Goal: Information Seeking & Learning: Learn about a topic

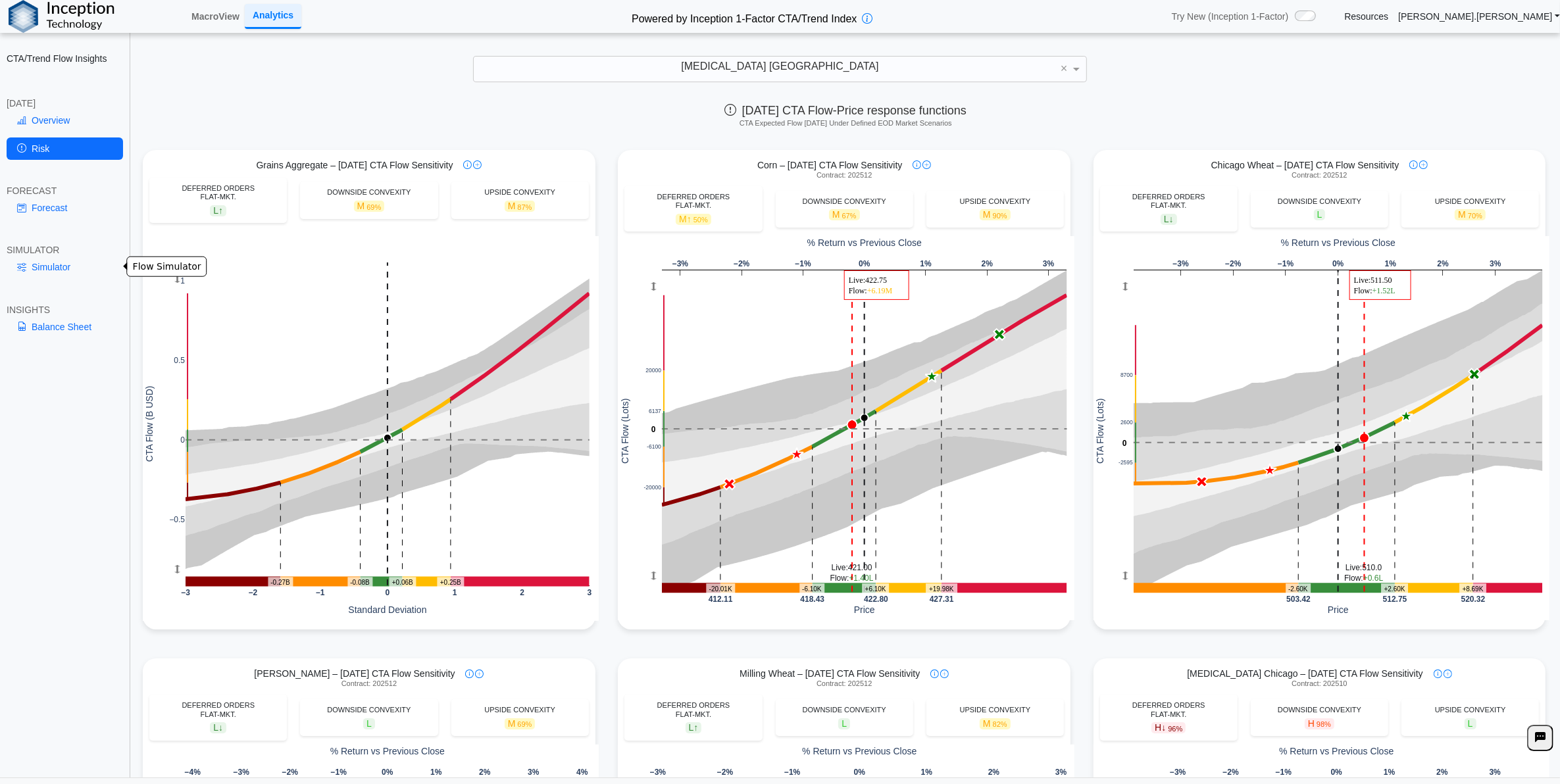
click at [58, 277] on link "Simulator" at bounding box center [65, 267] width 117 height 23
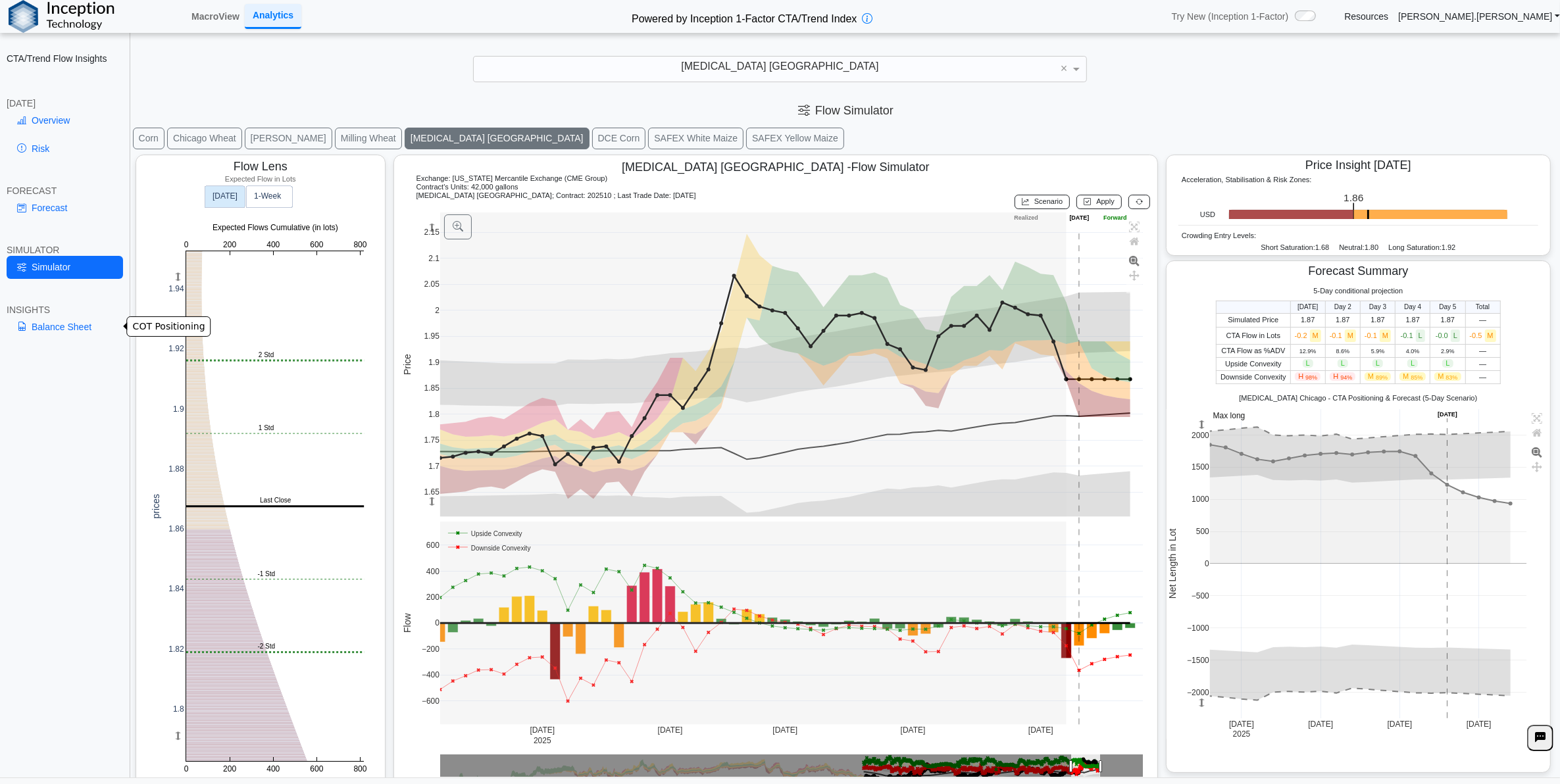
click at [73, 323] on link "Balance Sheet" at bounding box center [65, 327] width 117 height 23
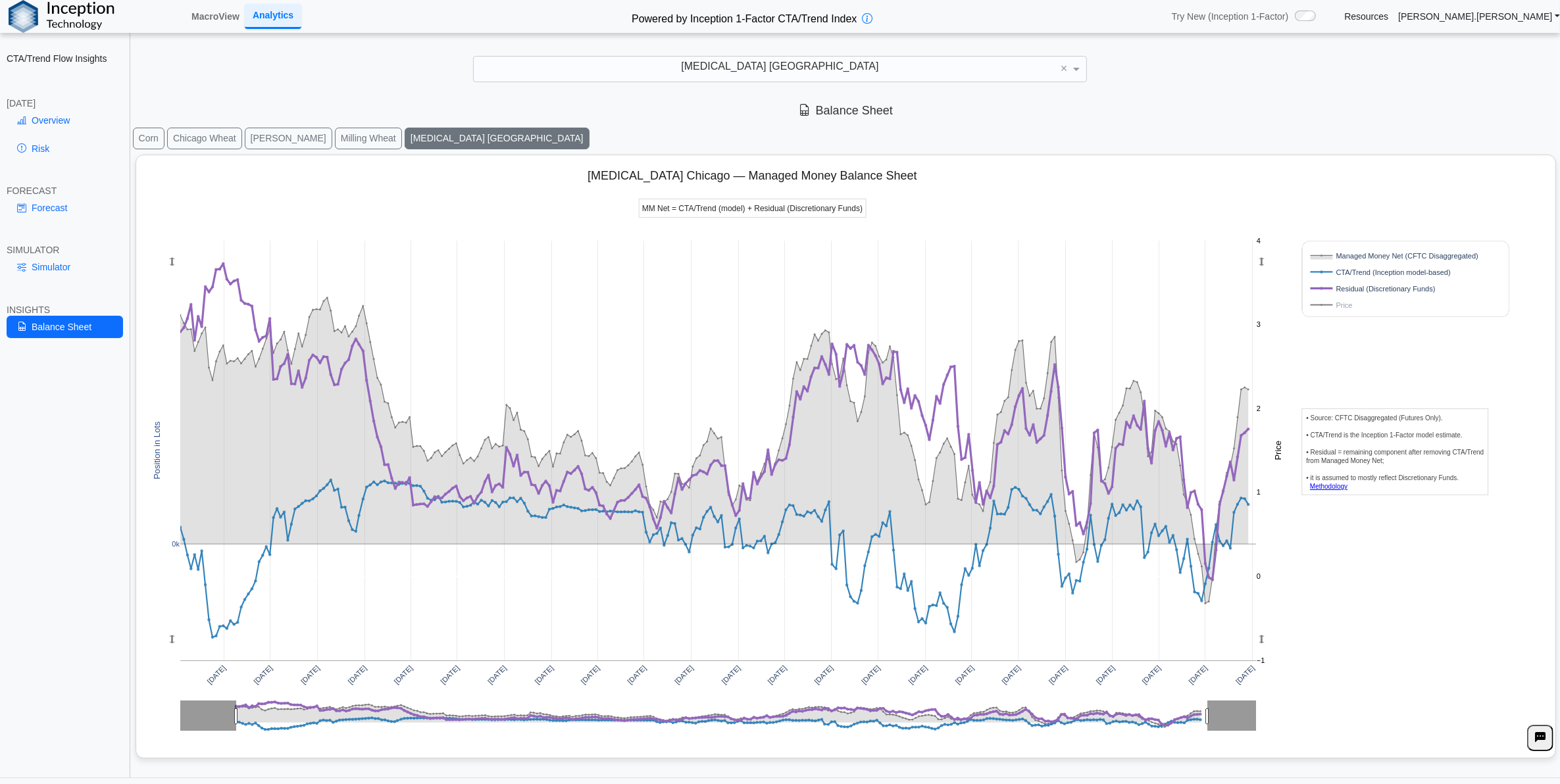
click at [1336, 306] on rect at bounding box center [1392, 305] width 169 height 12
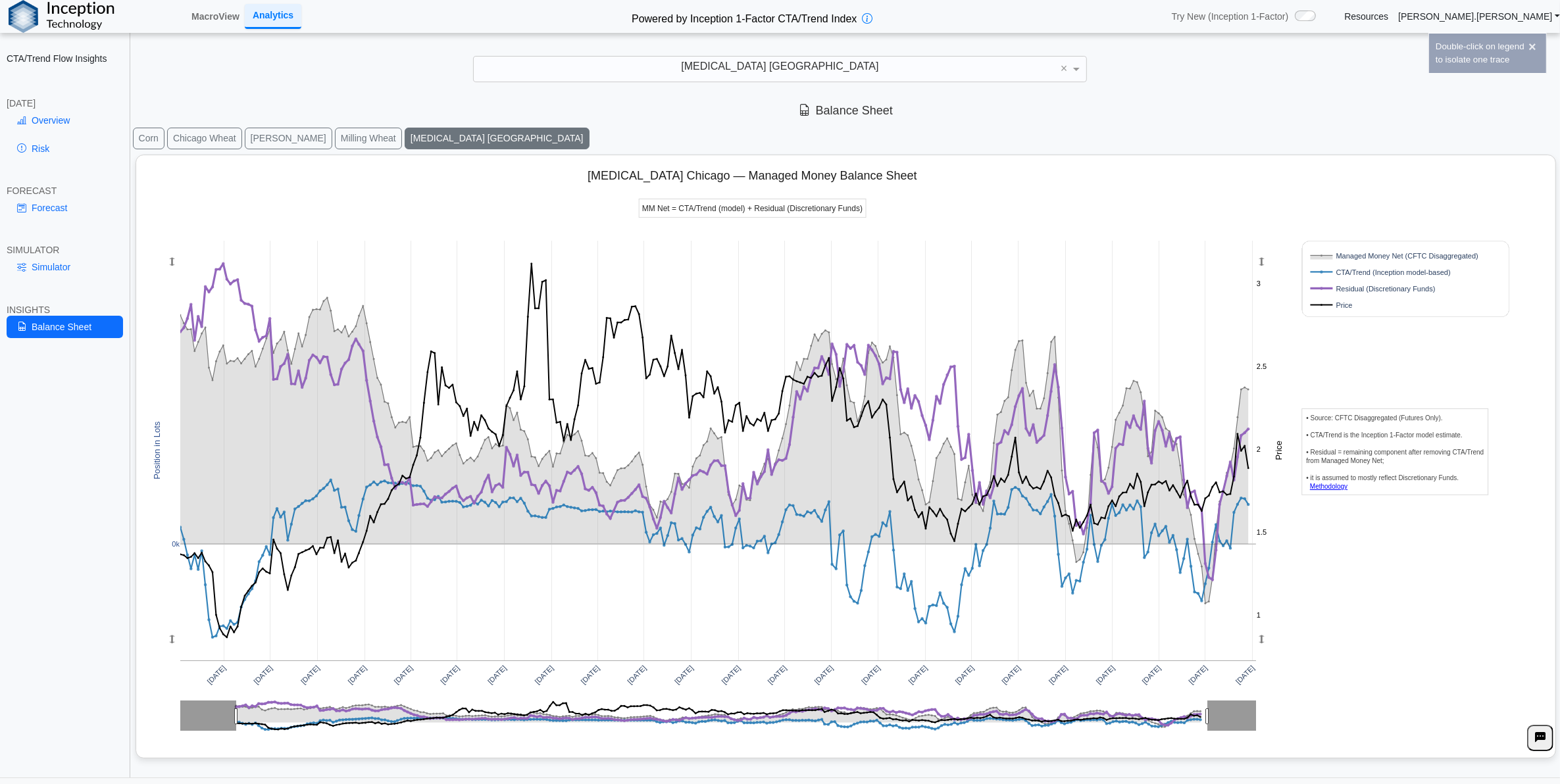
click at [1336, 306] on rect at bounding box center [1392, 305] width 169 height 12
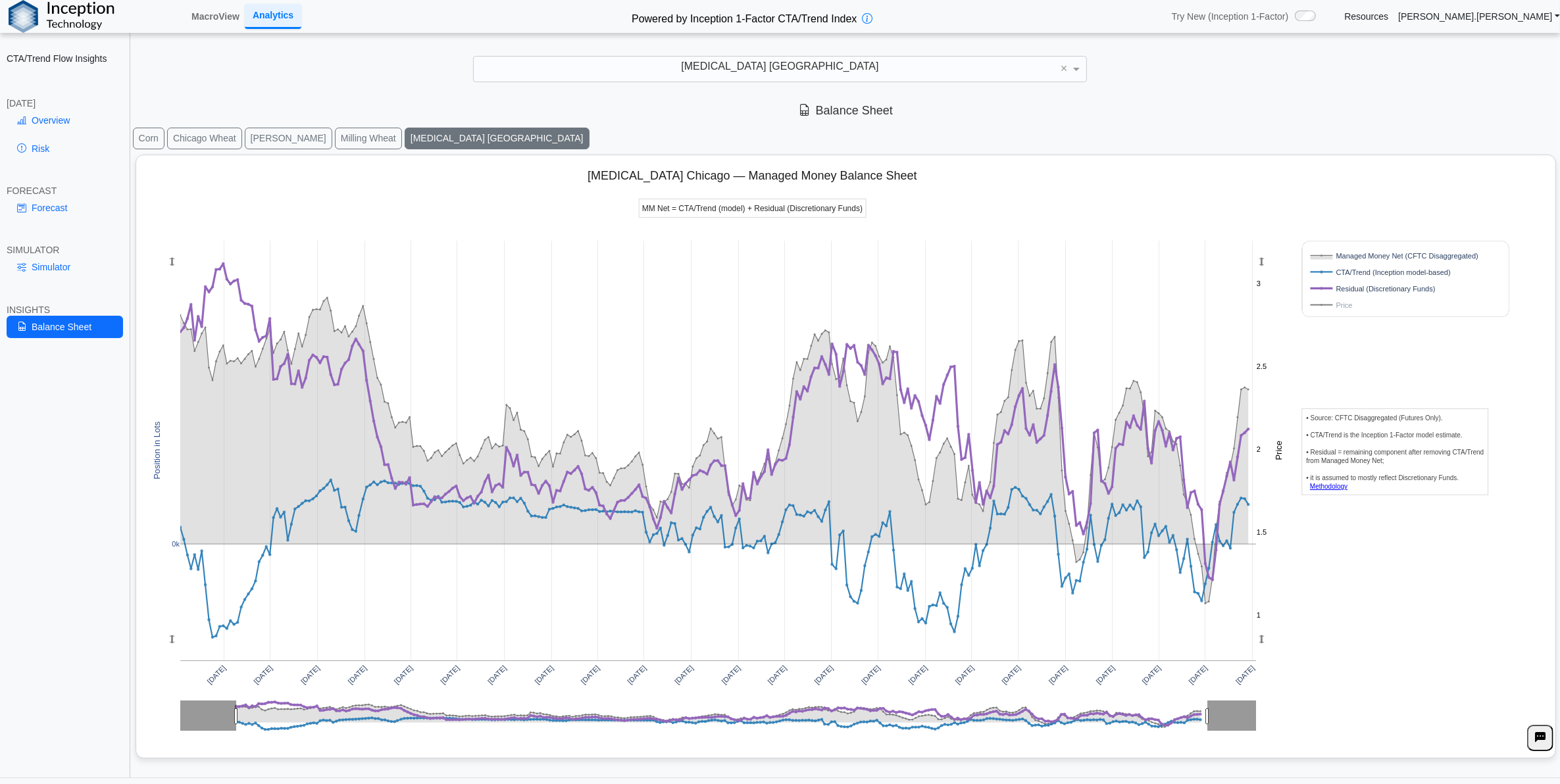
click at [1353, 308] on rect at bounding box center [1392, 305] width 169 height 12
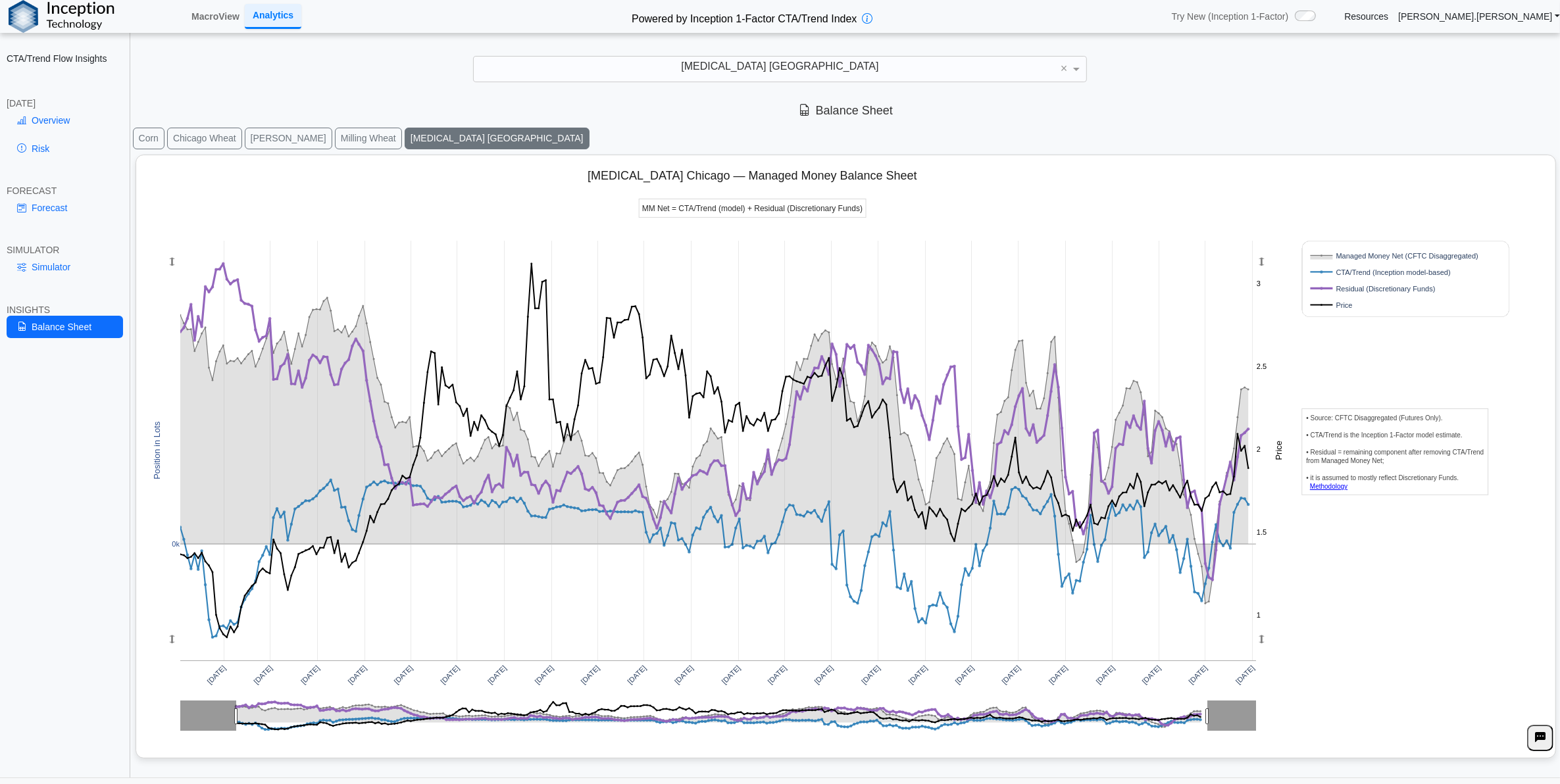
click at [1363, 308] on rect at bounding box center [1392, 305] width 169 height 12
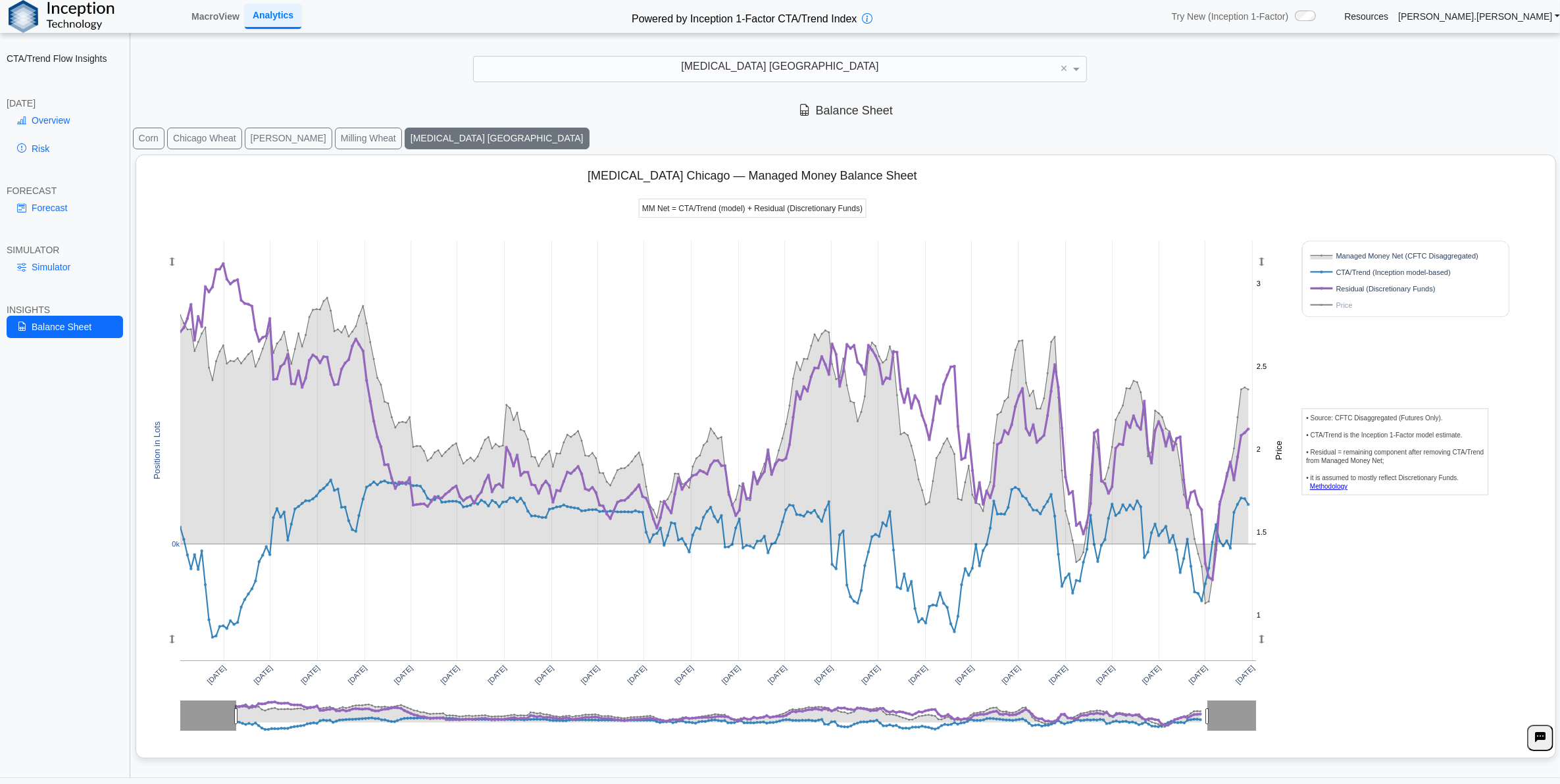
click at [1356, 308] on rect at bounding box center [1392, 305] width 169 height 12
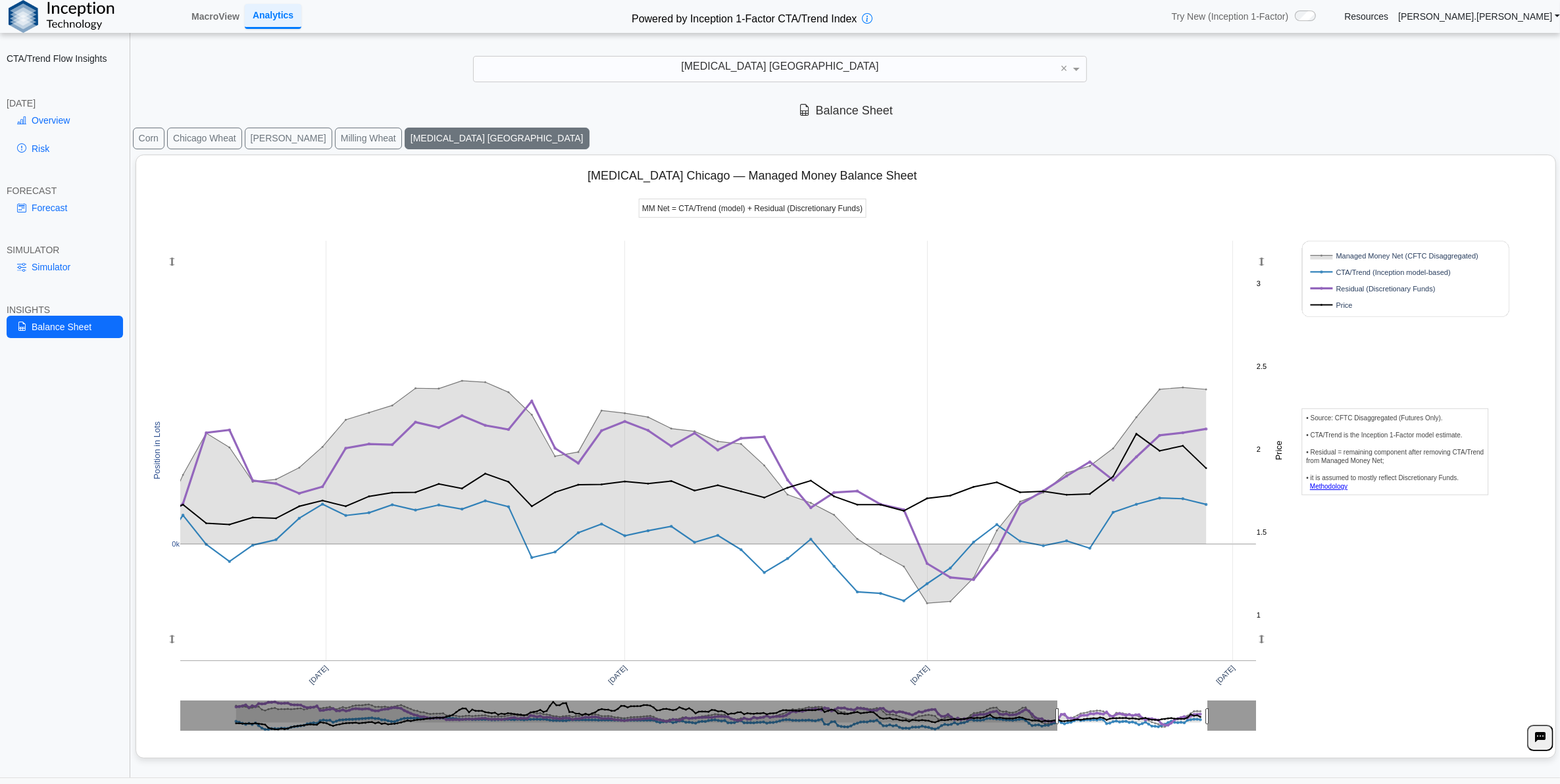
drag, startPoint x: 234, startPoint y: 717, endPoint x: 1056, endPoint y: 718, distance: 822.0
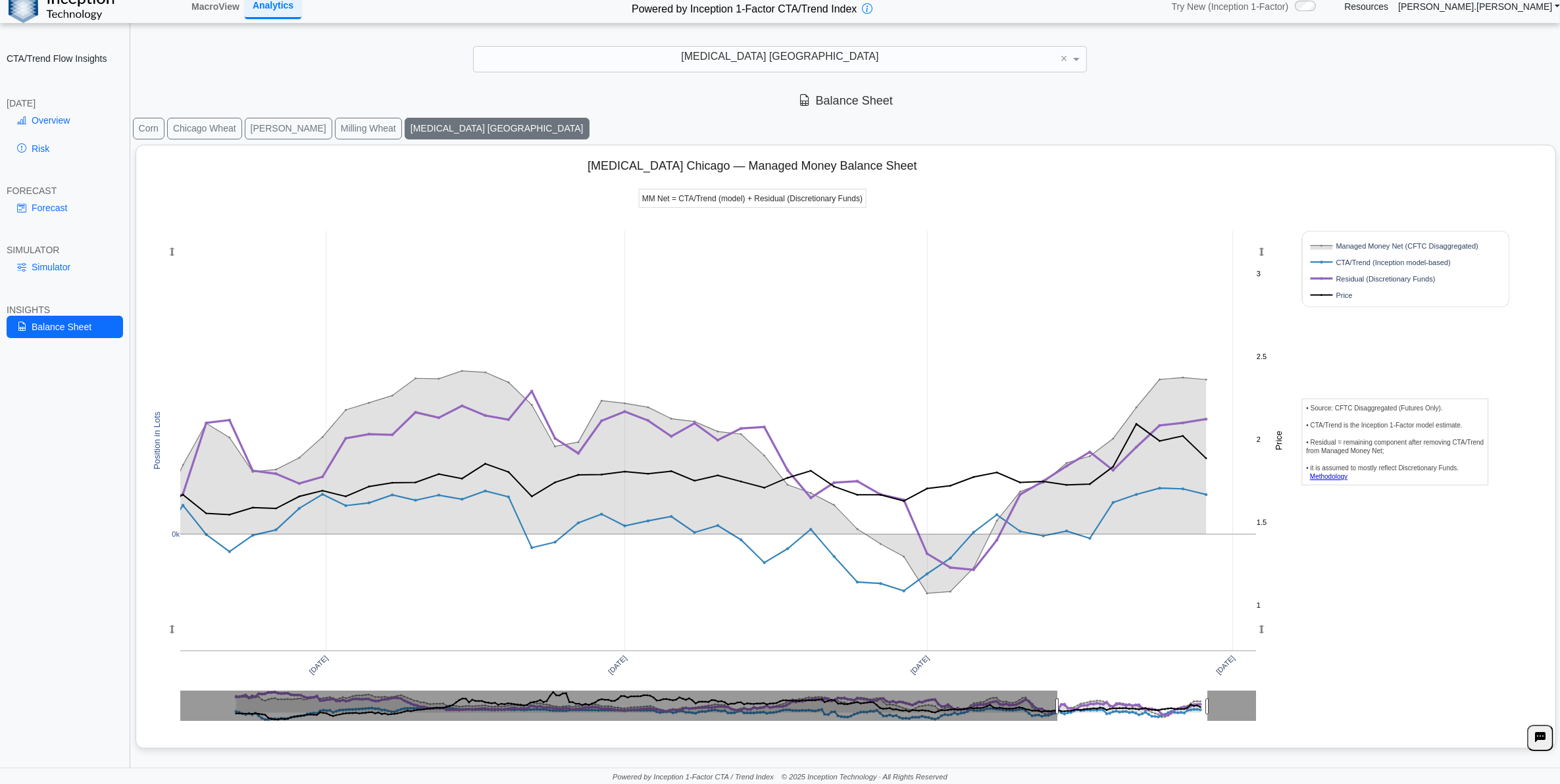
click at [1539, 745] on button at bounding box center [1541, 738] width 26 height 26
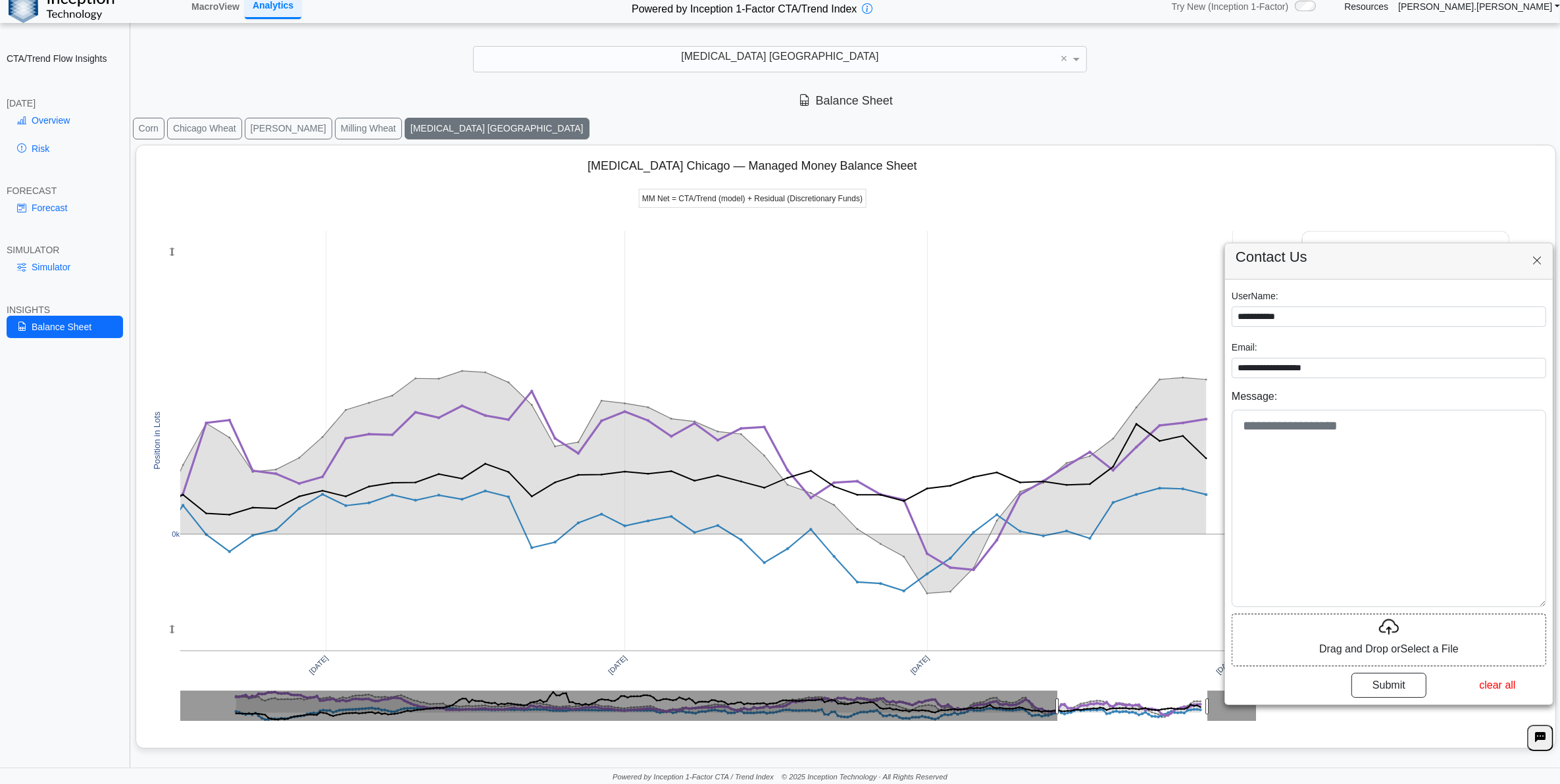
click at [1543, 264] on button at bounding box center [1536, 261] width 27 height 25
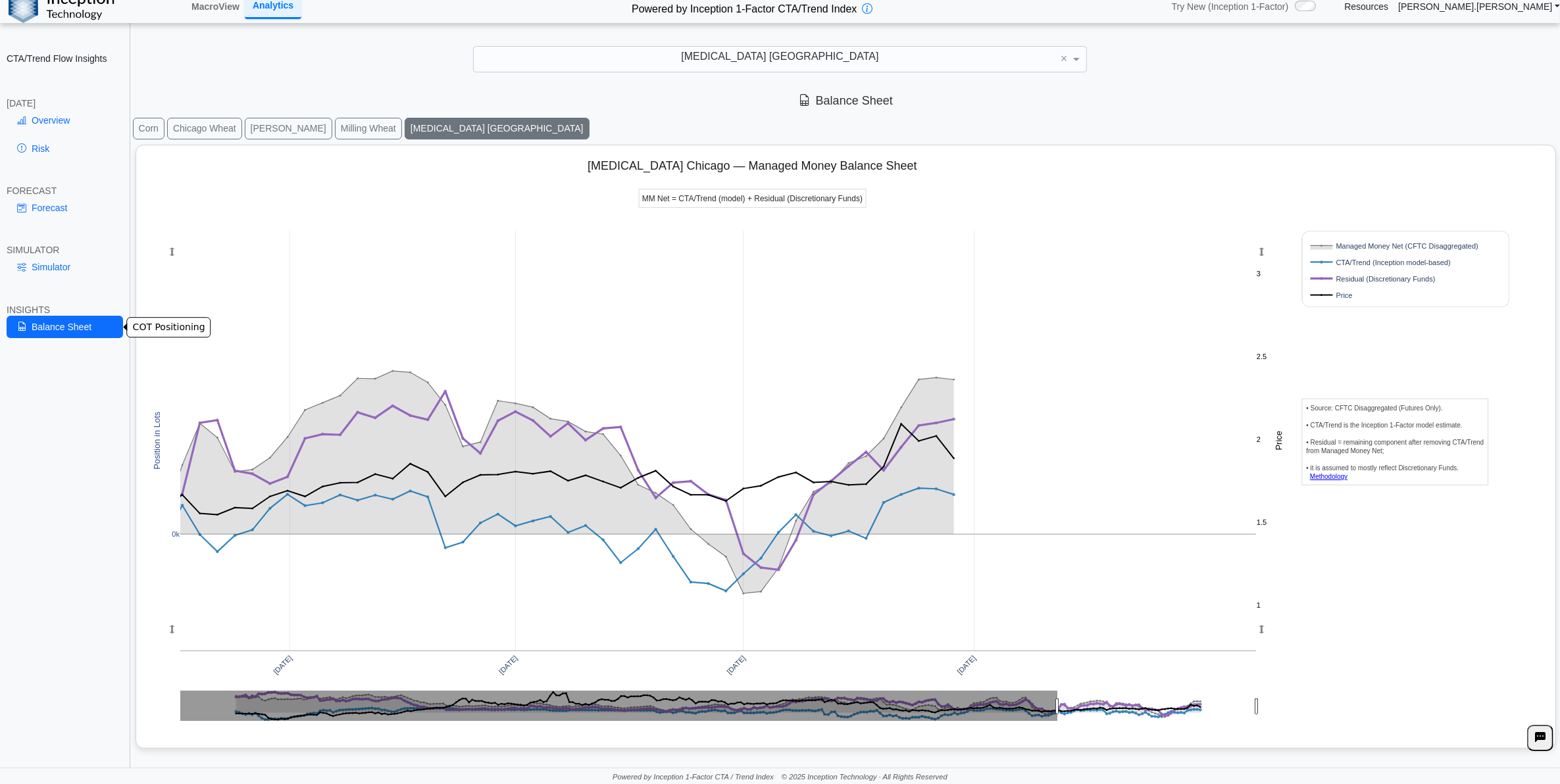
click at [97, 336] on link "Balance Sheet" at bounding box center [65, 327] width 117 height 23
click at [73, 263] on link "Simulator" at bounding box center [65, 267] width 117 height 23
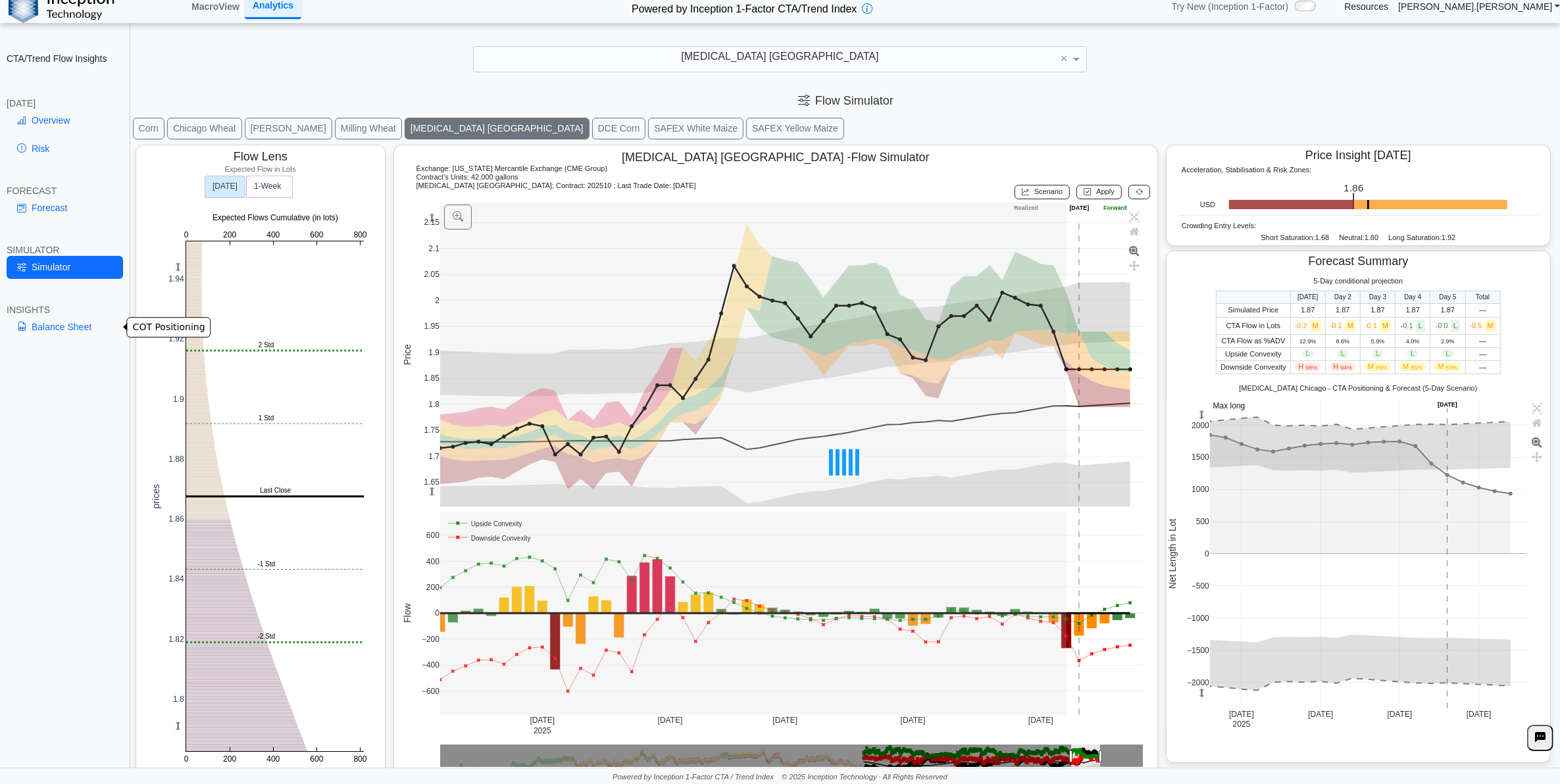
click at [56, 330] on link "Balance Sheet" at bounding box center [65, 327] width 117 height 23
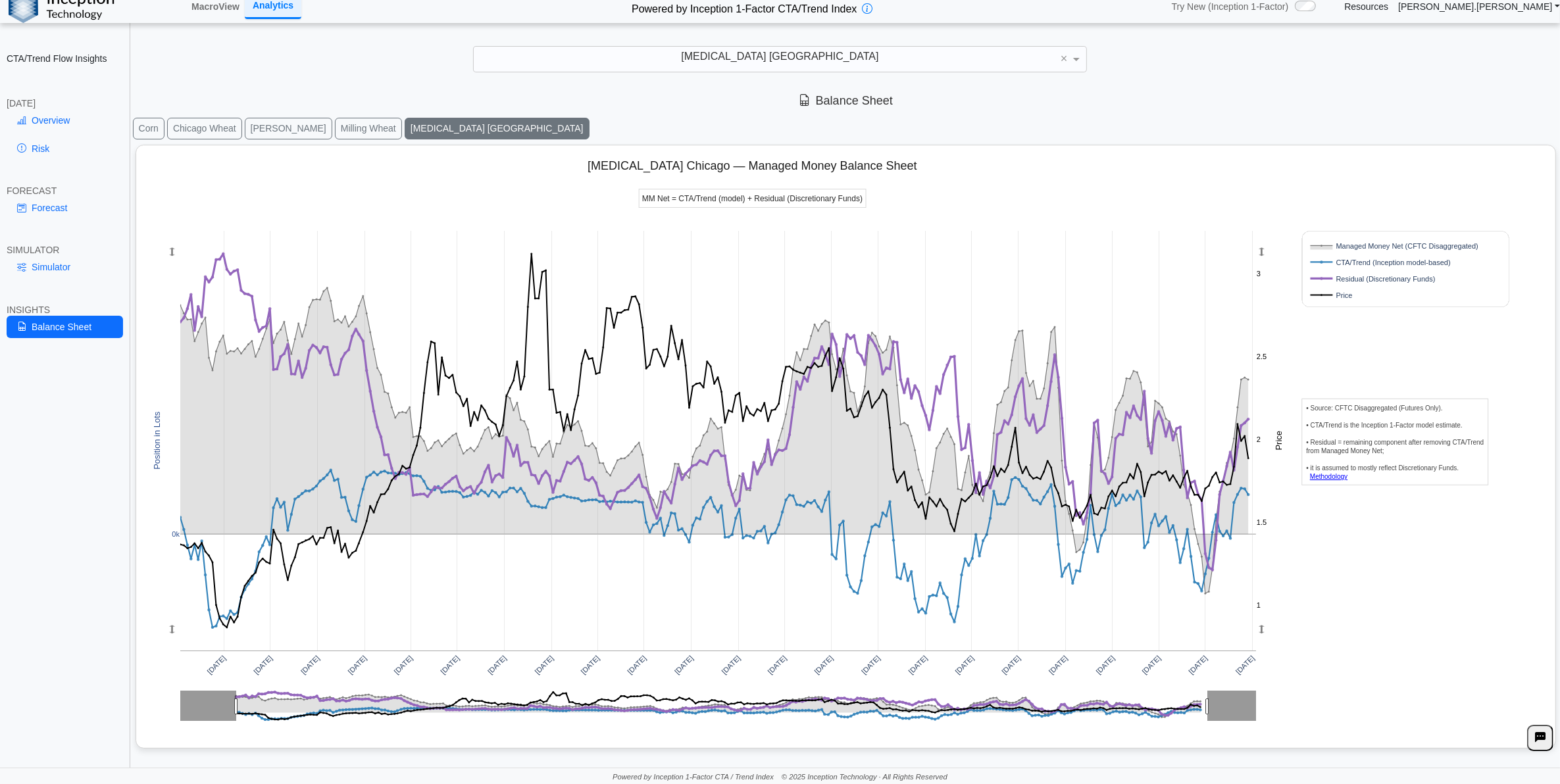
drag, startPoint x: 797, startPoint y: 102, endPoint x: 837, endPoint y: 100, distance: 40.0
click at [799, 103] on icon at bounding box center [805, 100] width 12 height 13
click at [839, 100] on span "Balance Sheet" at bounding box center [846, 100] width 94 height 13
click at [801, 104] on icon at bounding box center [805, 100] width 12 height 13
click at [801, 105] on icon at bounding box center [805, 100] width 12 height 13
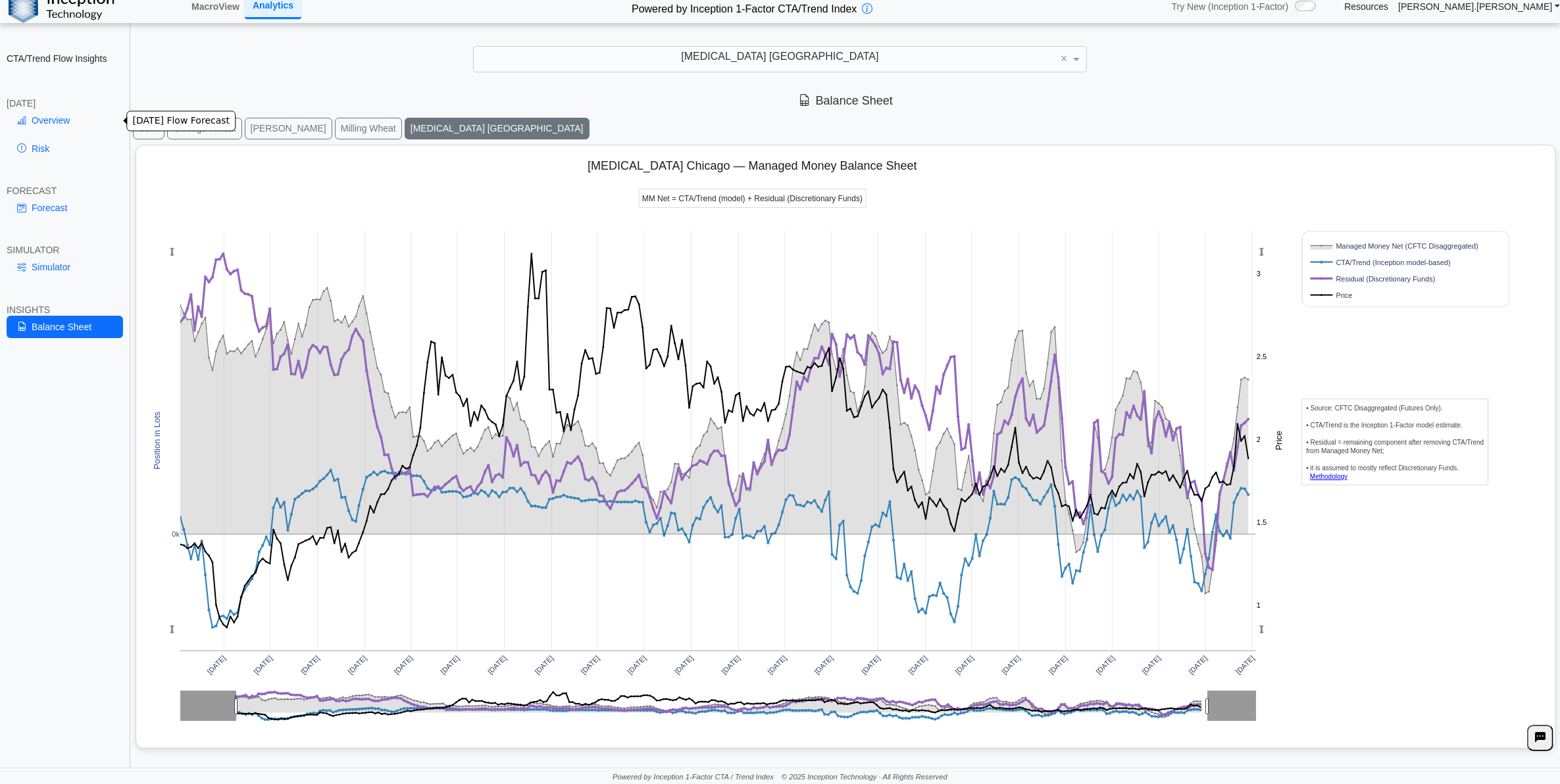
click at [54, 113] on link "Overview" at bounding box center [65, 121] width 117 height 23
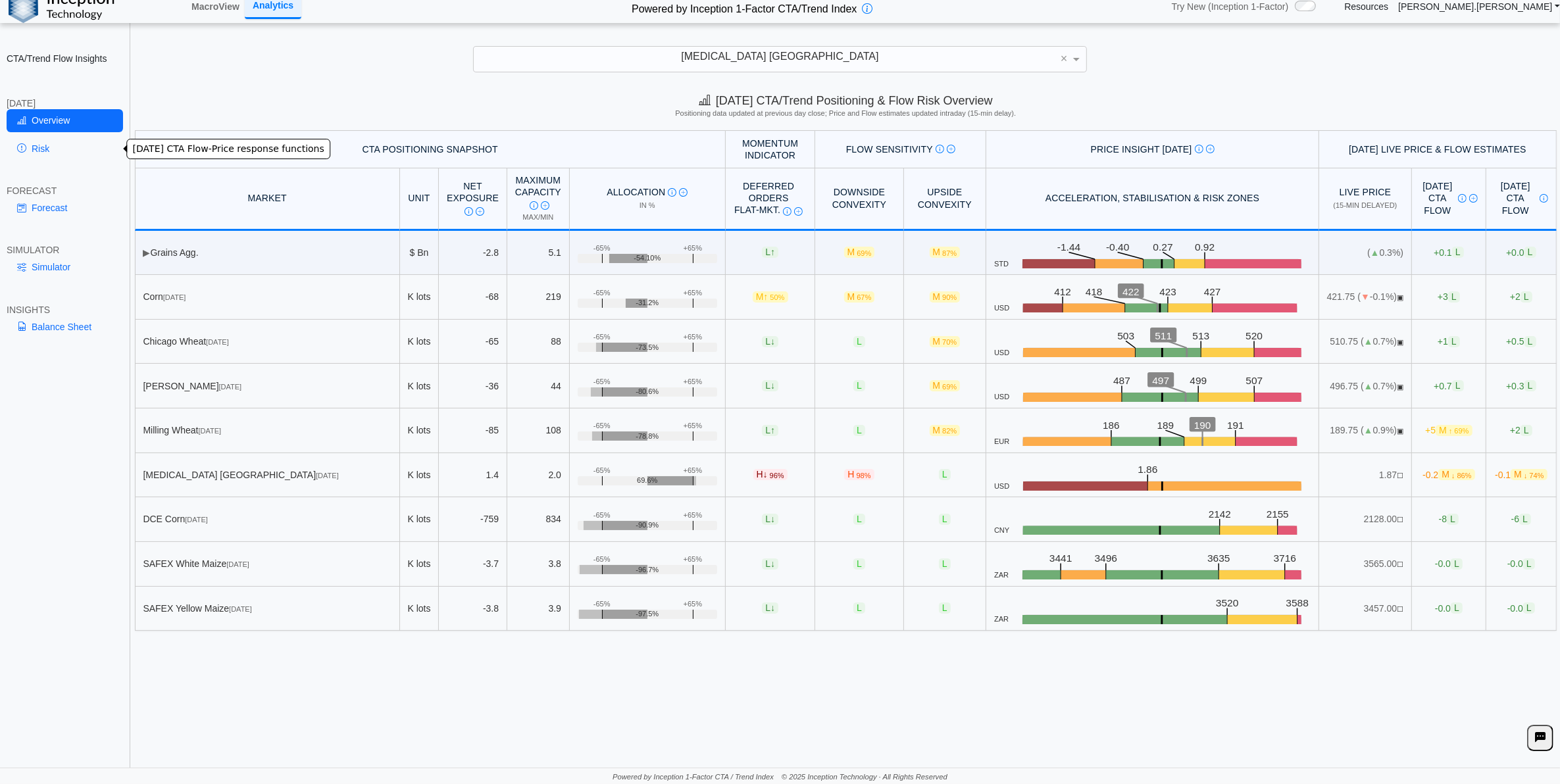
click at [75, 146] on link "Risk" at bounding box center [65, 149] width 117 height 23
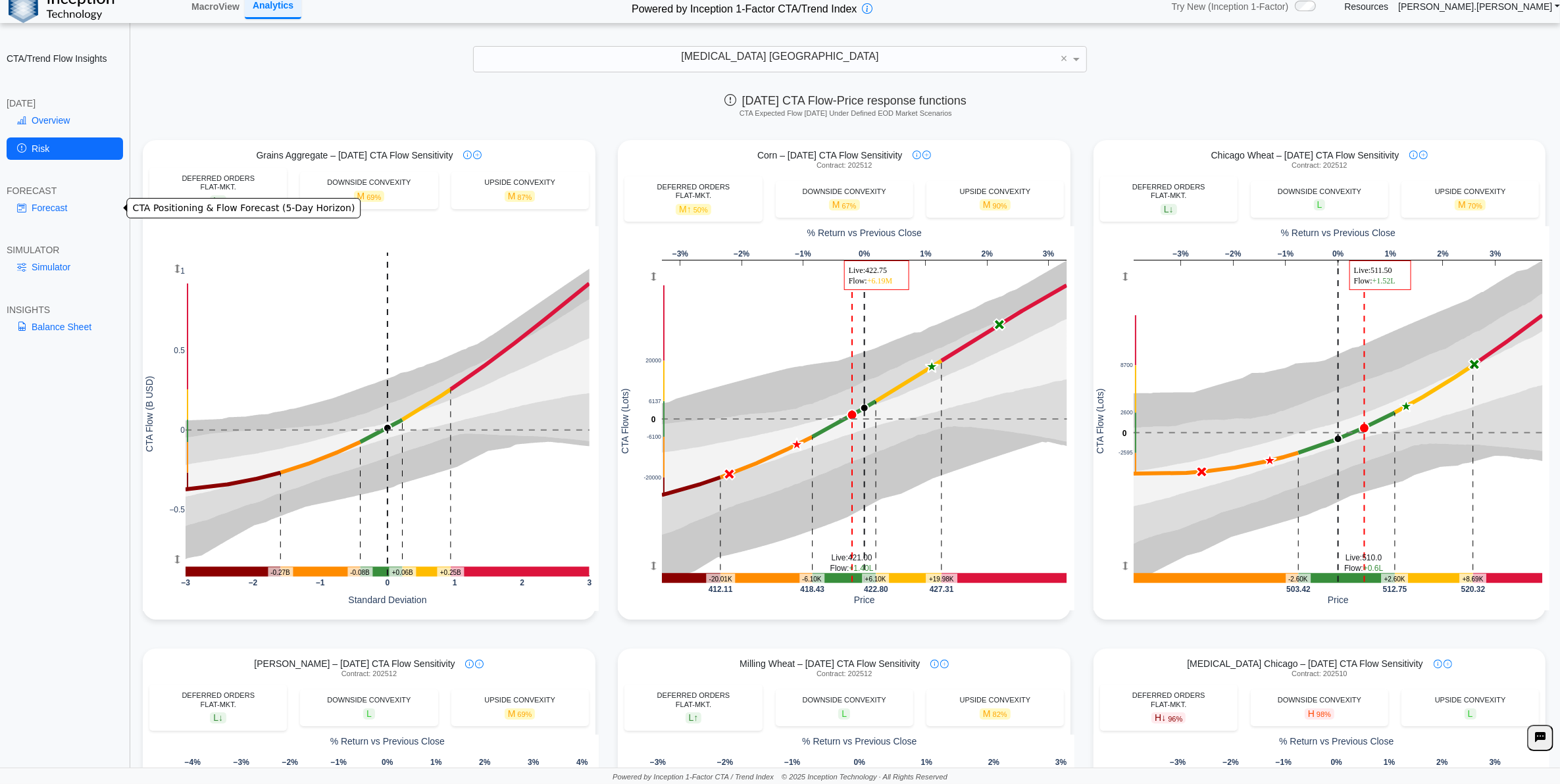
click at [78, 206] on link "Forecast" at bounding box center [65, 208] width 117 height 23
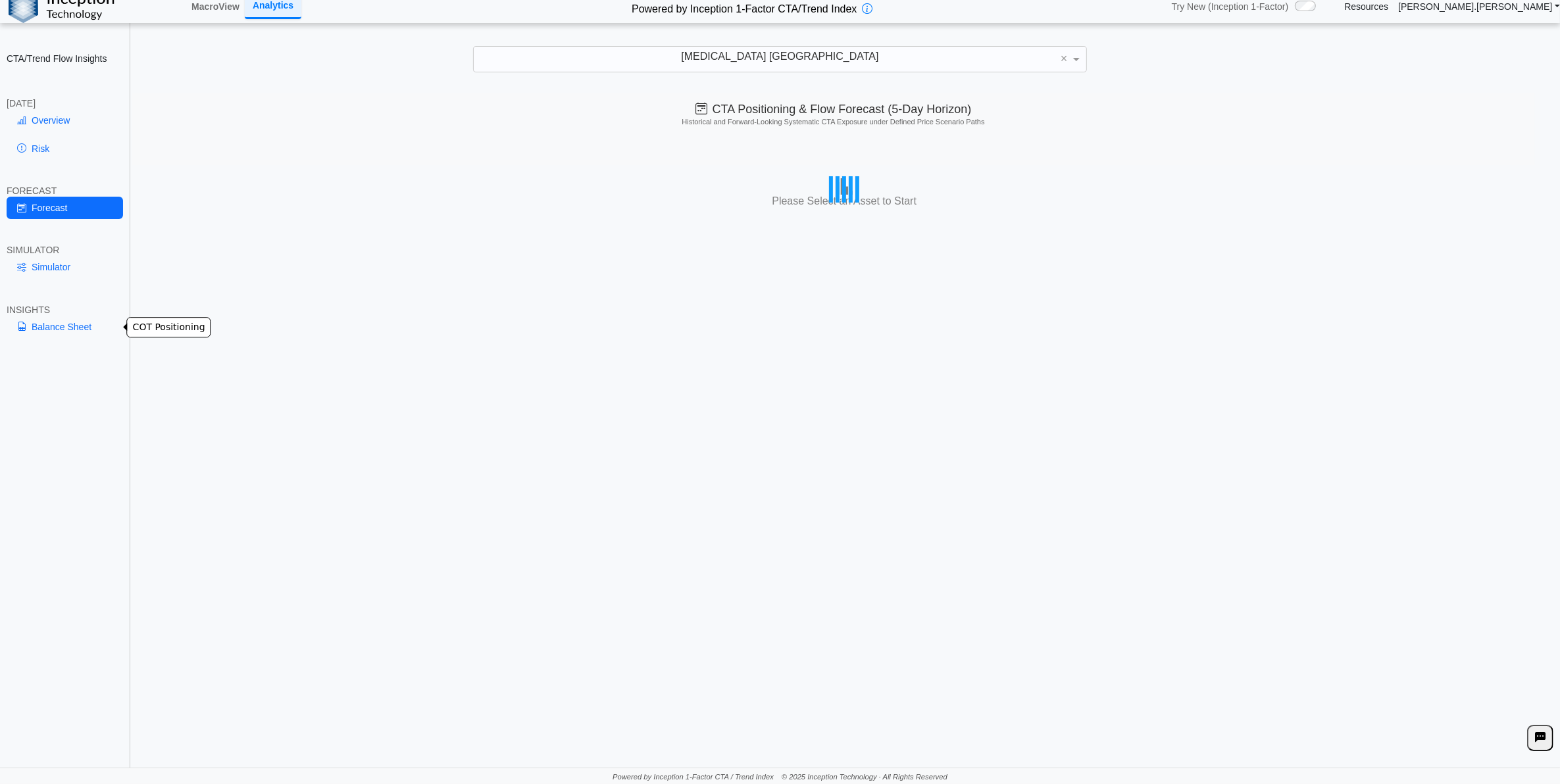
click at [81, 330] on link "Balance Sheet" at bounding box center [65, 327] width 117 height 23
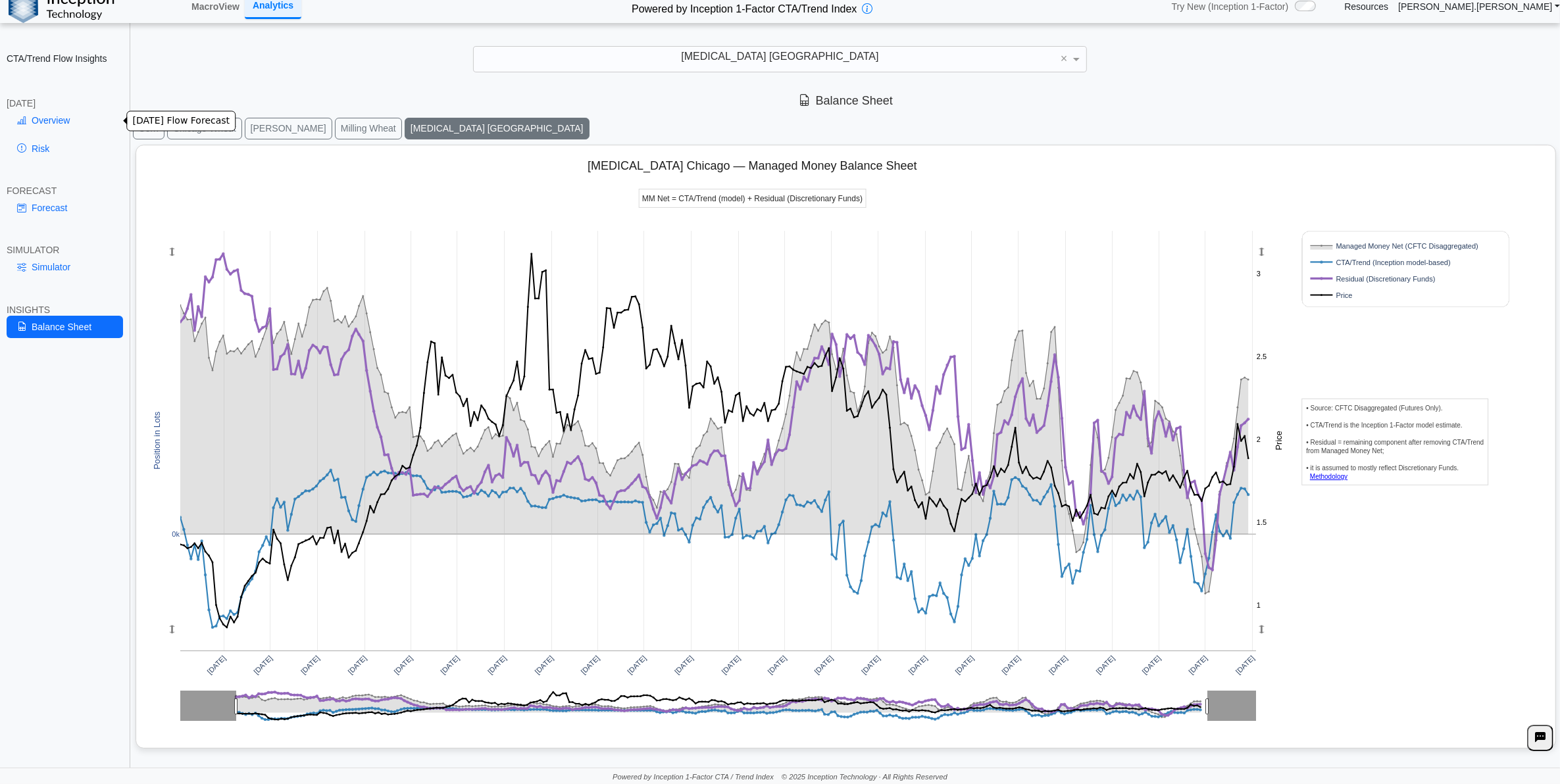
click at [62, 113] on link "Overview" at bounding box center [65, 121] width 117 height 23
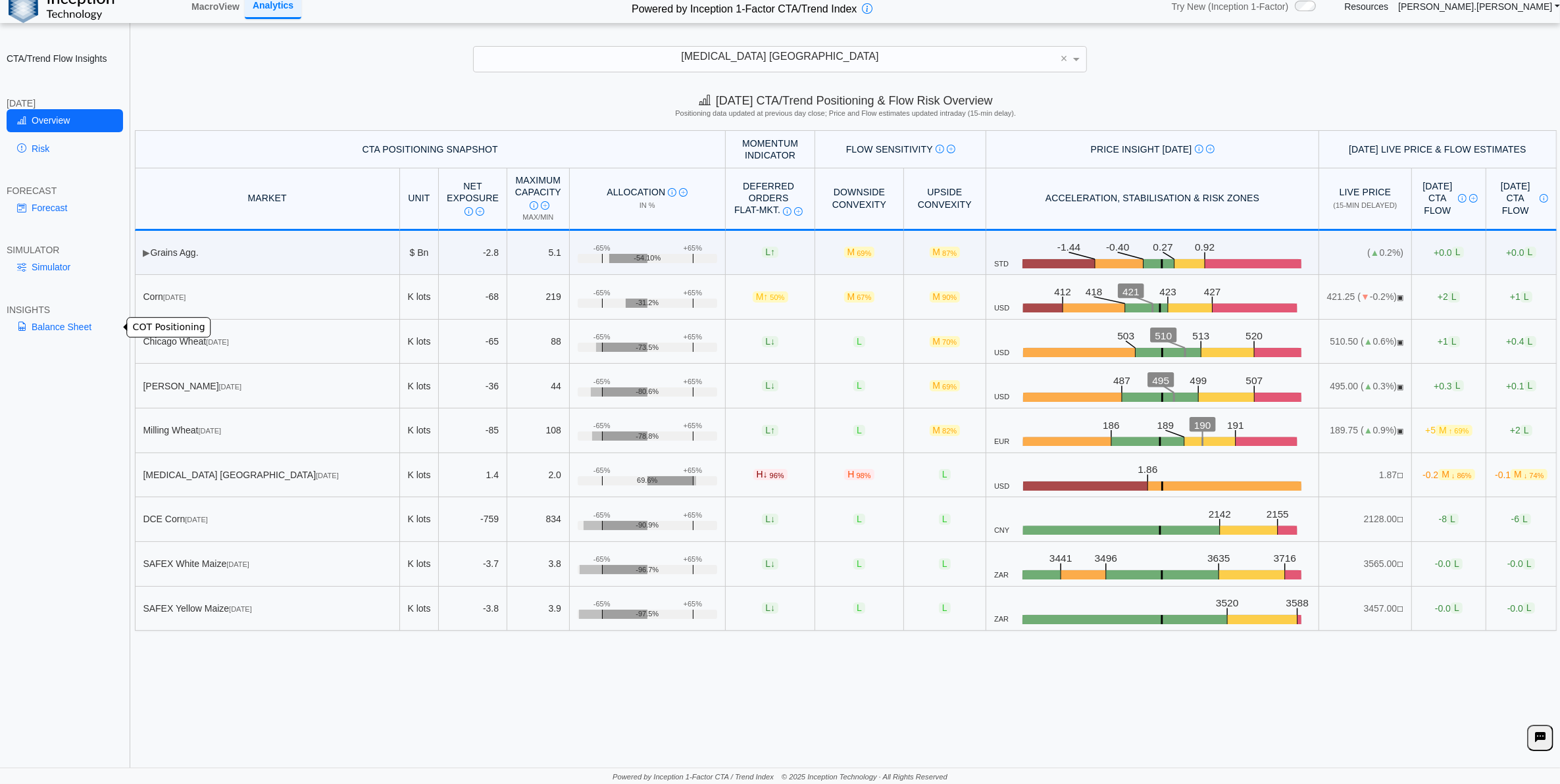
drag, startPoint x: 70, startPoint y: 333, endPoint x: 305, endPoint y: 254, distance: 247.9
click at [71, 333] on link "Balance Sheet" at bounding box center [65, 327] width 117 height 23
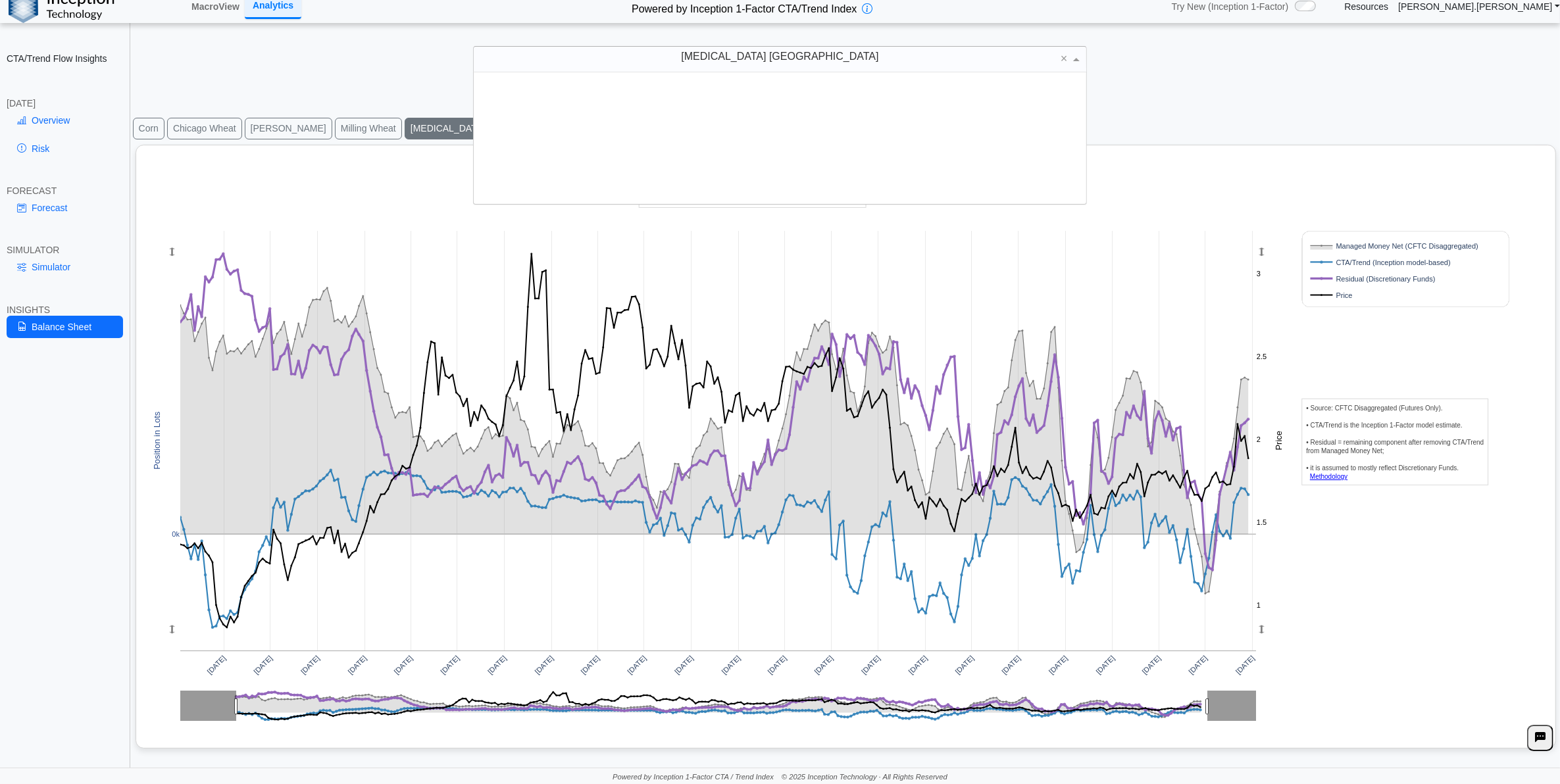
click at [730, 71] on div "[MEDICAL_DATA] Chicago × DCE Soy Meal Dow E-mini ($5) Dow [PERSON_NAME] Ind. Du…" at bounding box center [780, 59] width 613 height 26
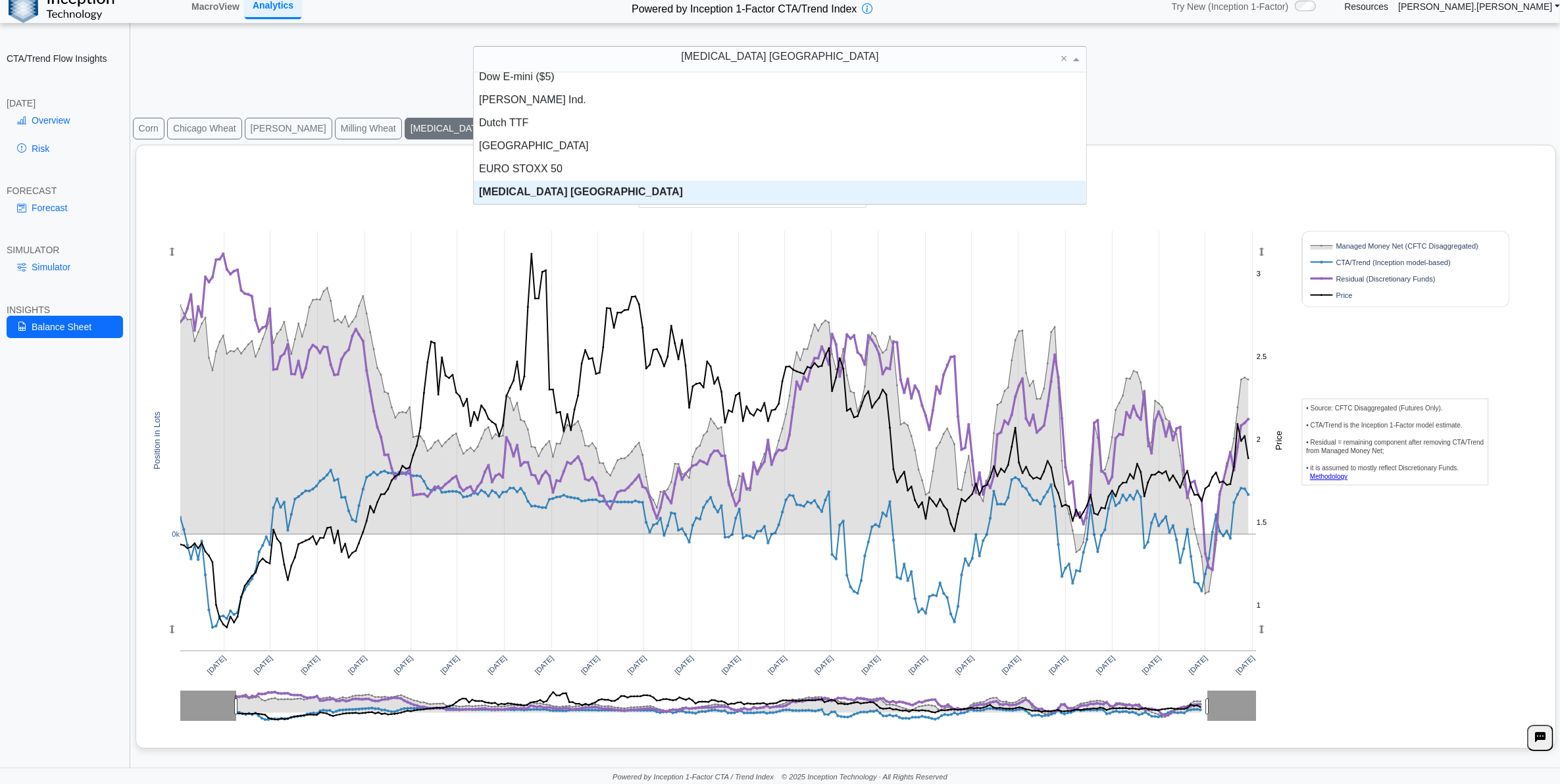
drag, startPoint x: 729, startPoint y: 62, endPoint x: 982, endPoint y: 78, distance: 253.5
click at [982, 72] on div "[MEDICAL_DATA] Chicago × DCE Soy Meal Dow E-mini ($5) Dow [PERSON_NAME] Ind. Du…" at bounding box center [780, 59] width 613 height 26
drag, startPoint x: 944, startPoint y: 60, endPoint x: 418, endPoint y: 56, distance: 526.0
click at [418, 56] on div "[MEDICAL_DATA] Chicago × DCE Soy Meal Dow E-mini ($5) Dow [PERSON_NAME] Ind. Du…" at bounding box center [780, 59] width 1534 height 26
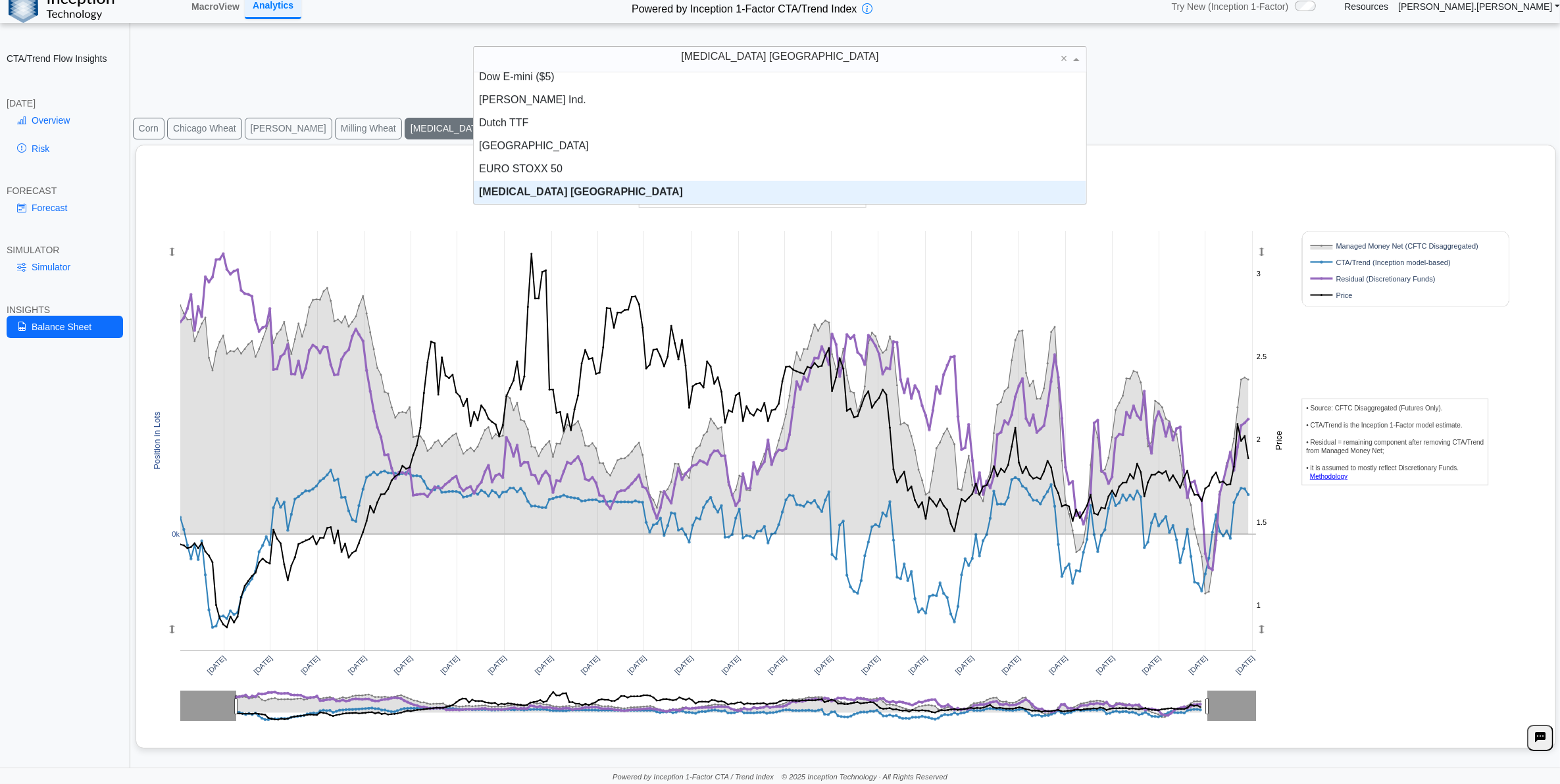
scroll to position [0, 0]
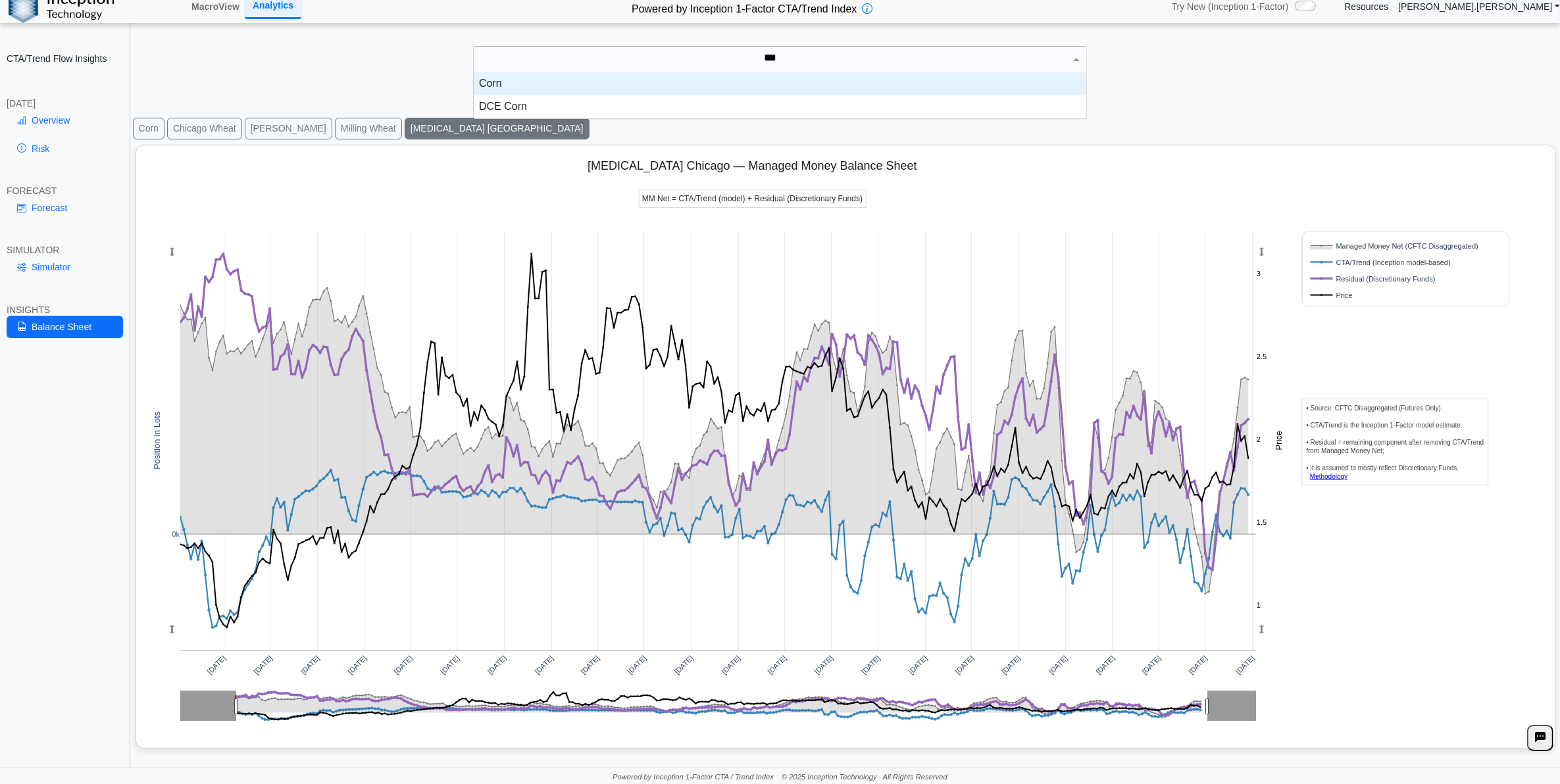
type input "****"
click at [583, 84] on div "Corn" at bounding box center [780, 83] width 612 height 23
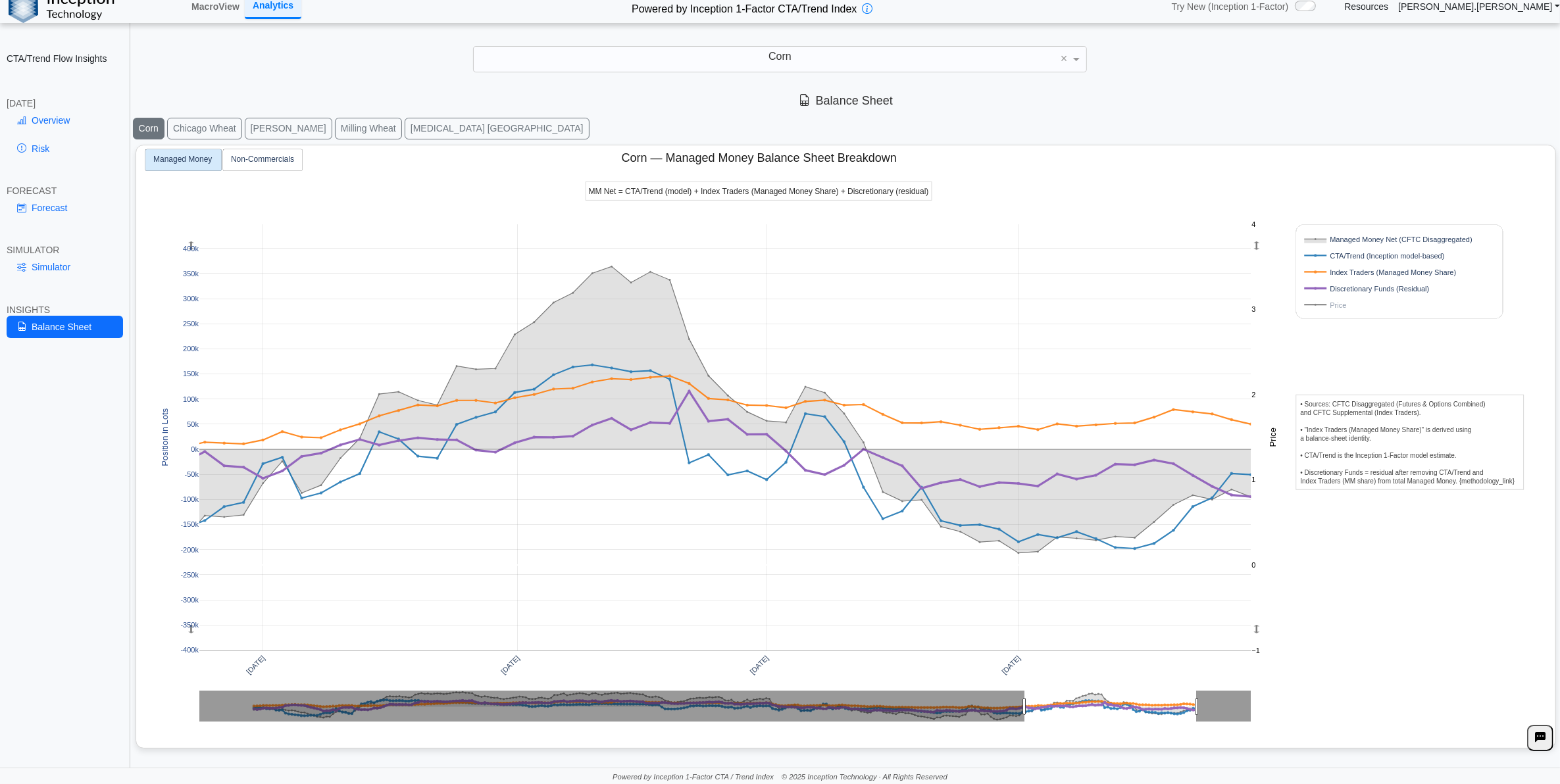
click at [1349, 303] on rect at bounding box center [1386, 305] width 169 height 12
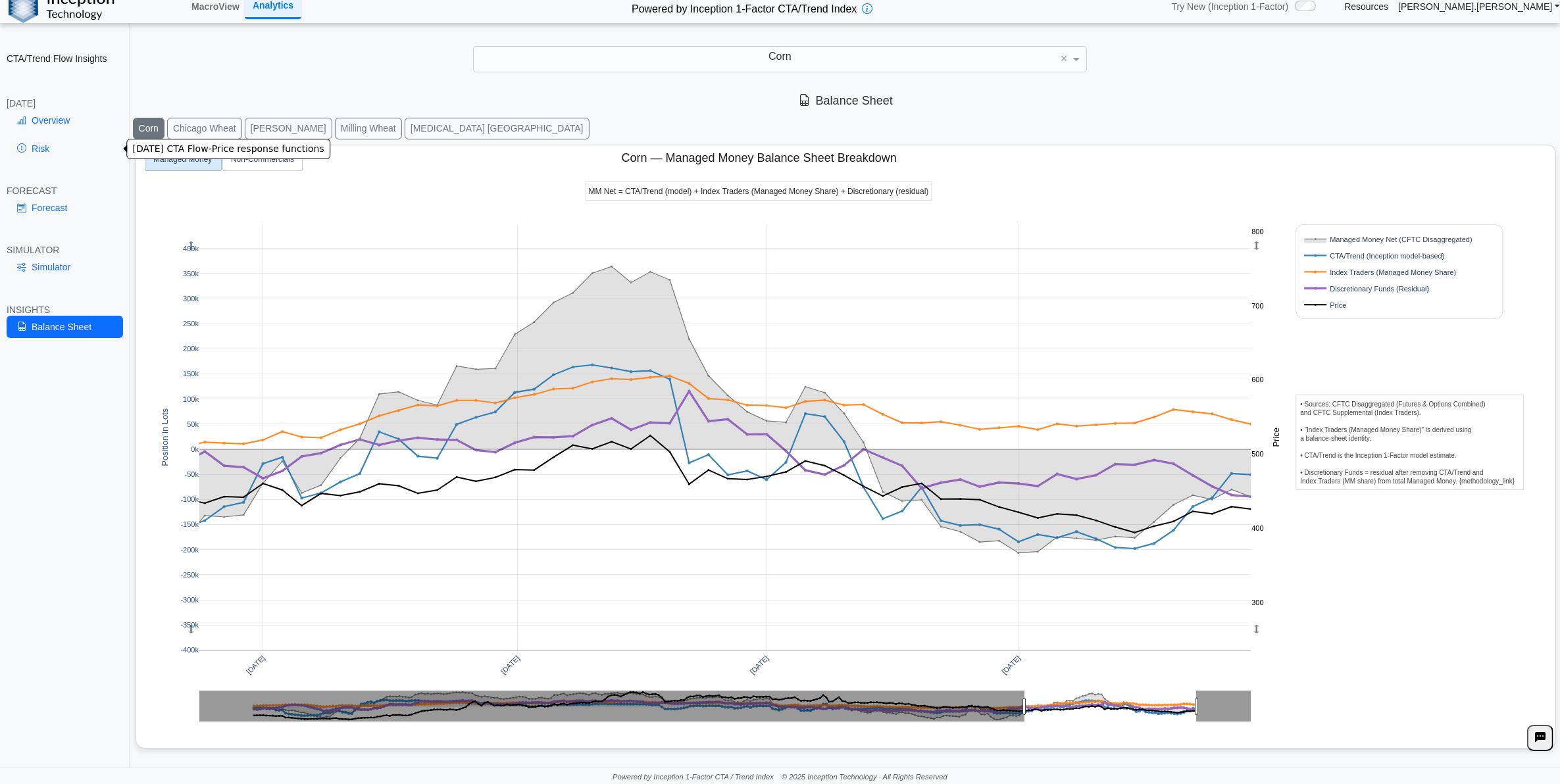
click at [58, 149] on link "Risk" at bounding box center [65, 149] width 117 height 23
